Goal: Task Accomplishment & Management: Use online tool/utility

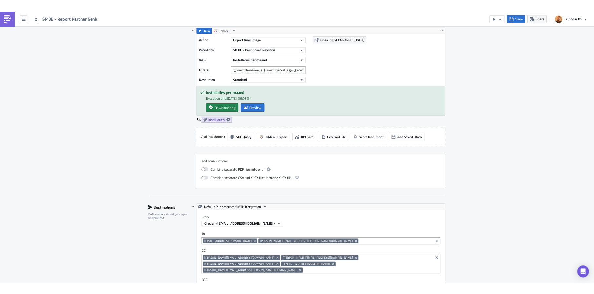
scroll to position [750, 0]
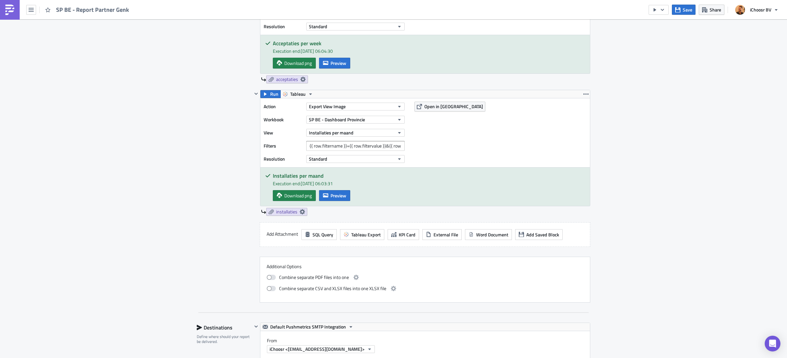
click at [701, 109] on div "Reports Execution Log Edit " SP BE - Report Partner Genk " Settings Configure t…" at bounding box center [393, 9] width 787 height 1480
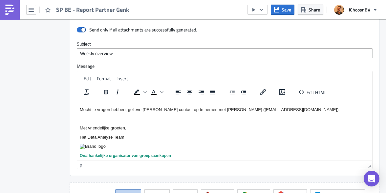
scroll to position [1171, 0]
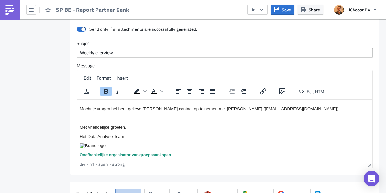
click at [120, 157] on strong "Onafhankelijke organisator van groepsaankope" at bounding box center [124, 155] width 89 height 5
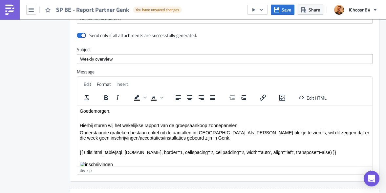
scroll to position [1164, 0]
click at [285, 13] on button "Save" at bounding box center [283, 10] width 24 height 10
click at [29, 9] on icon "button" at bounding box center [31, 10] width 5 height 4
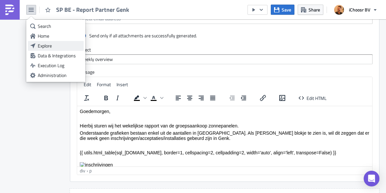
click at [46, 46] on div "Explore" at bounding box center [60, 46] width 44 height 7
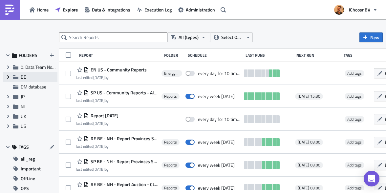
click at [9, 77] on icon "Expand group" at bounding box center [8, 76] width 5 height 5
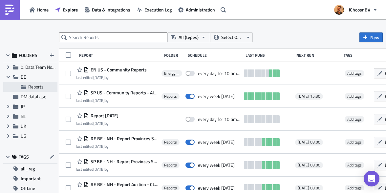
click at [29, 89] on span "Reports" at bounding box center [35, 86] width 15 height 7
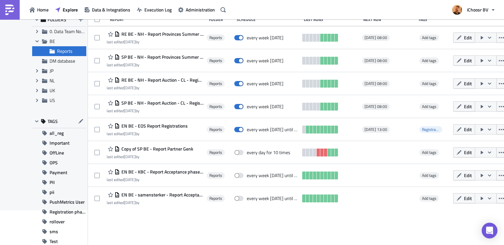
scroll to position [36, 0]
